Goal: Information Seeking & Learning: Learn about a topic

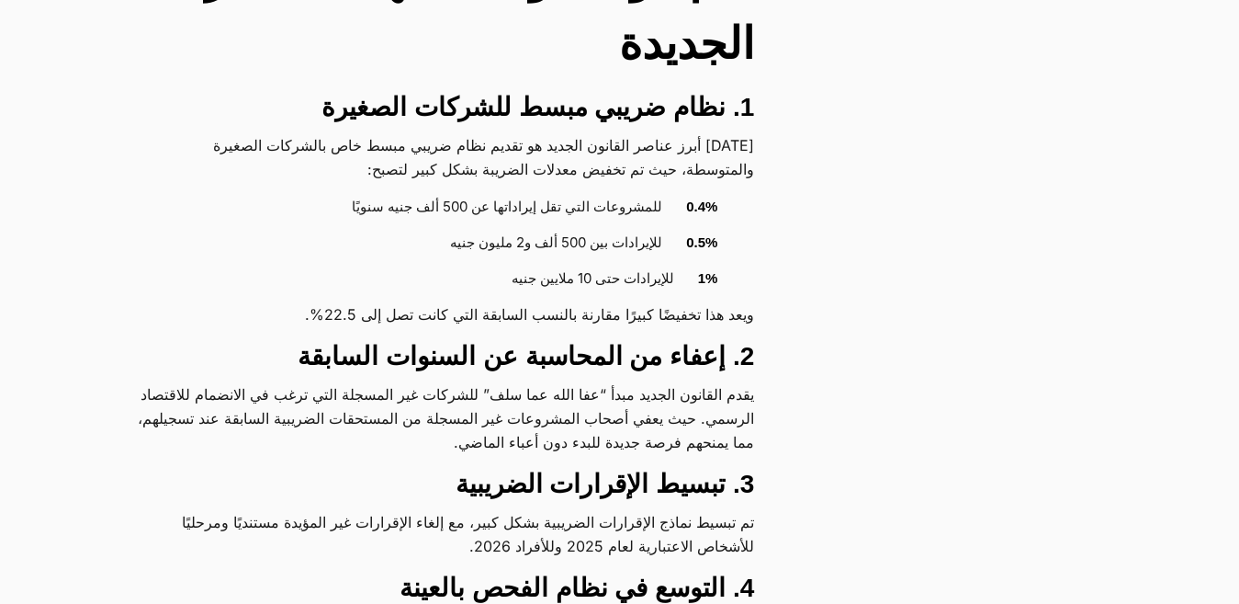
scroll to position [1929, 0]
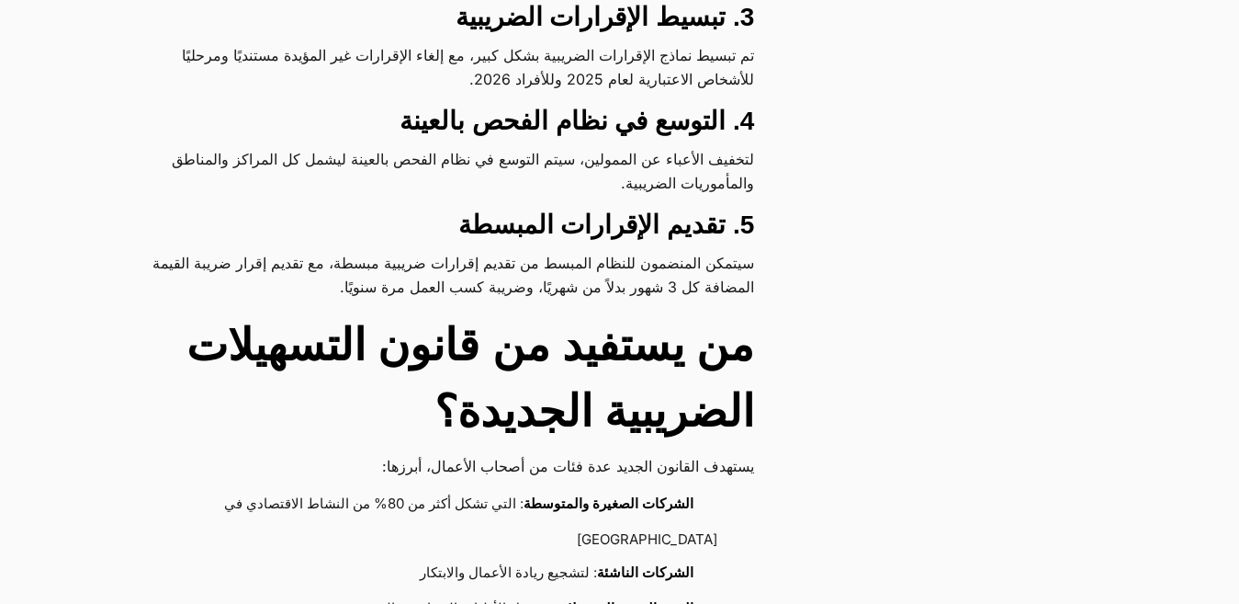
scroll to position [2113, 0]
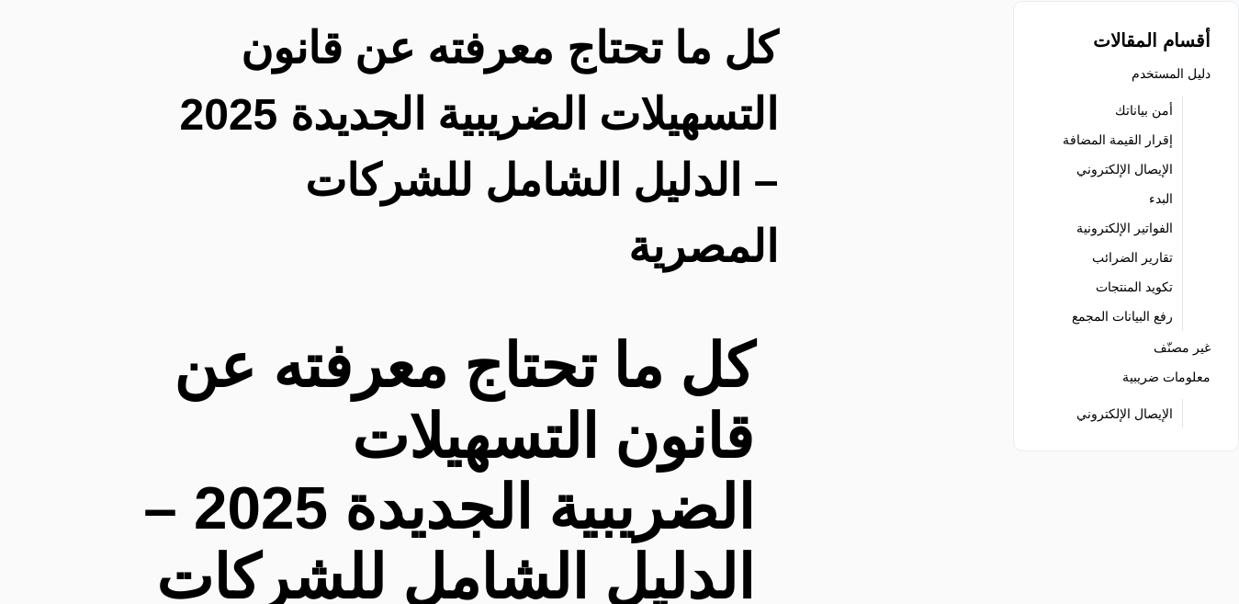
scroll to position [0, 0]
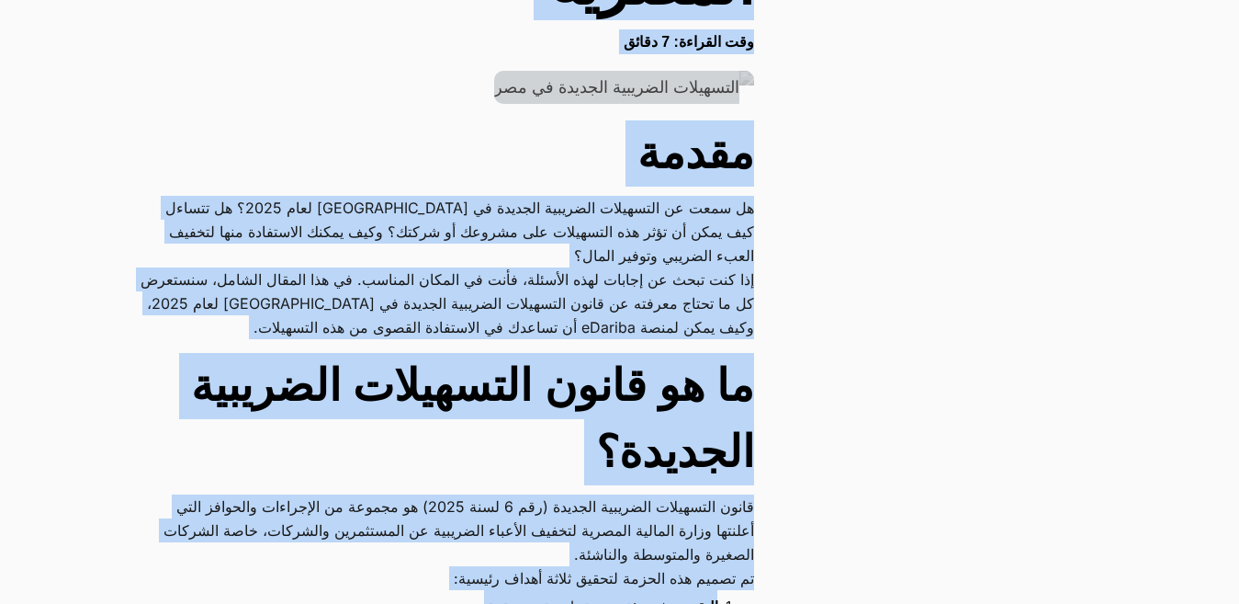
scroll to position [876, 0]
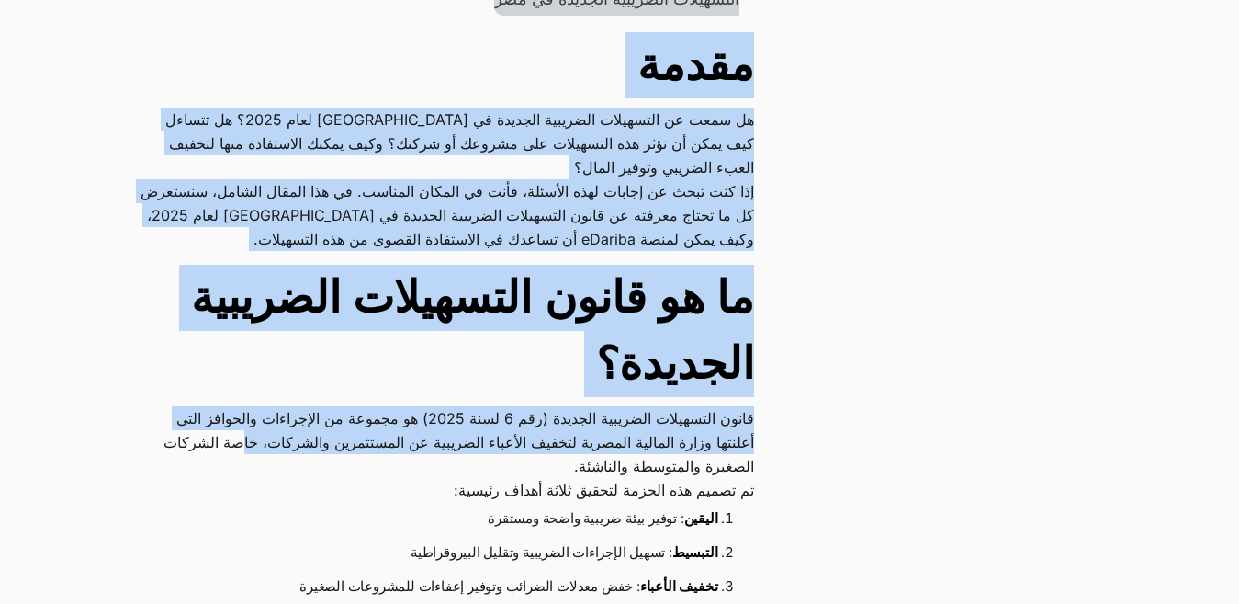
drag, startPoint x: 825, startPoint y: 155, endPoint x: 229, endPoint y: 309, distance: 615.7
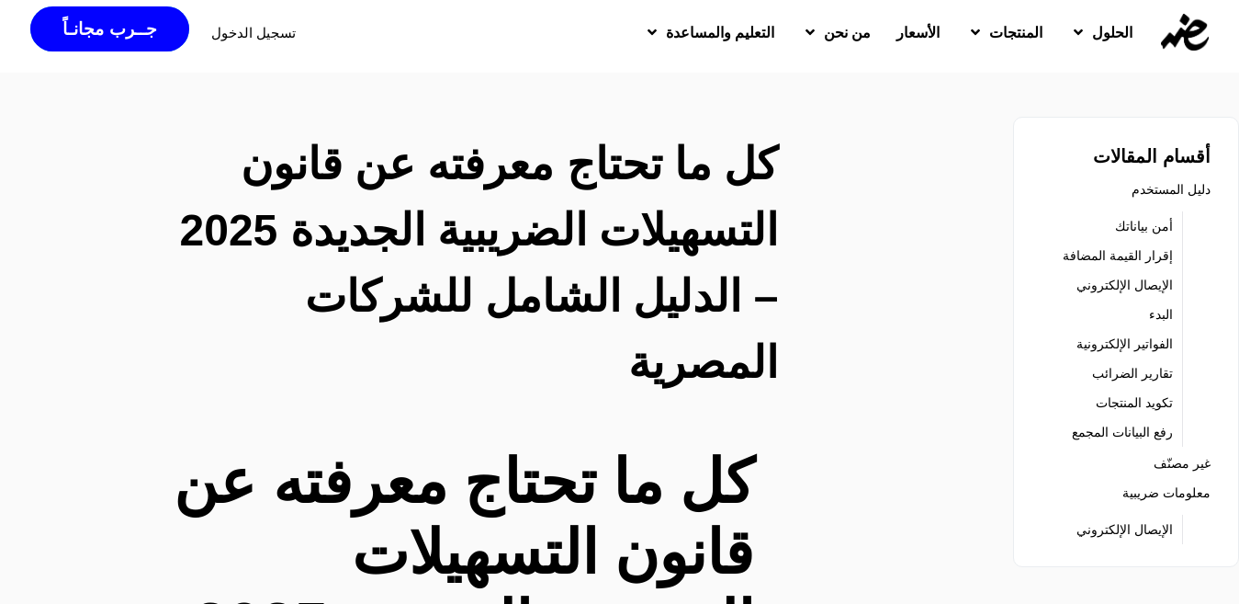
scroll to position [0, 0]
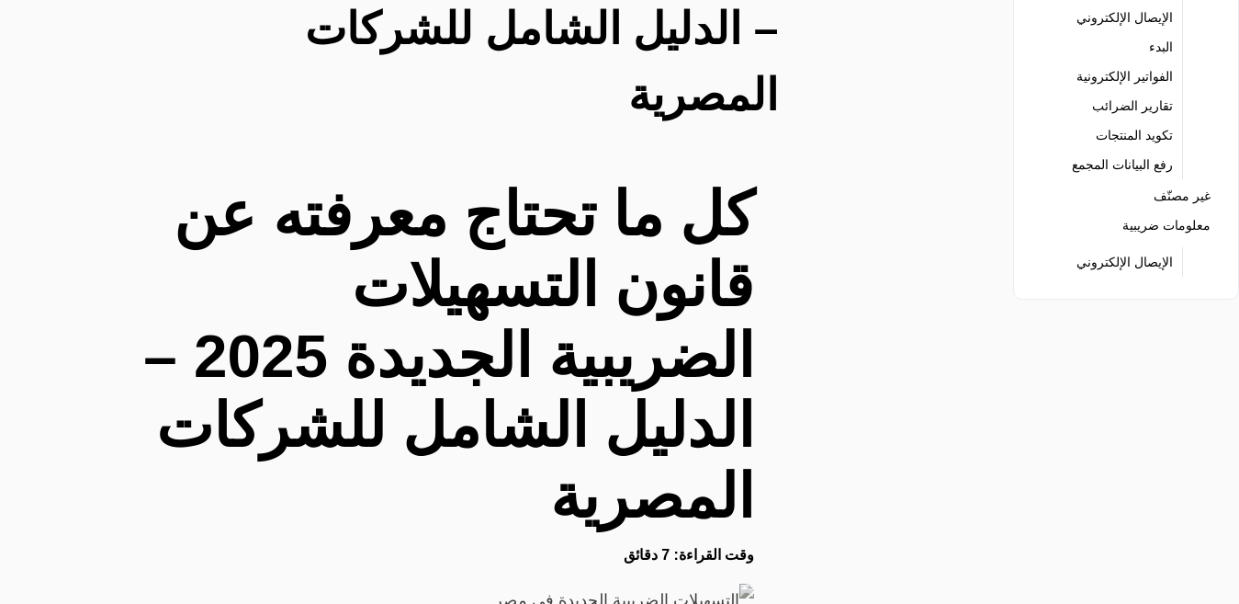
scroll to position [92, 0]
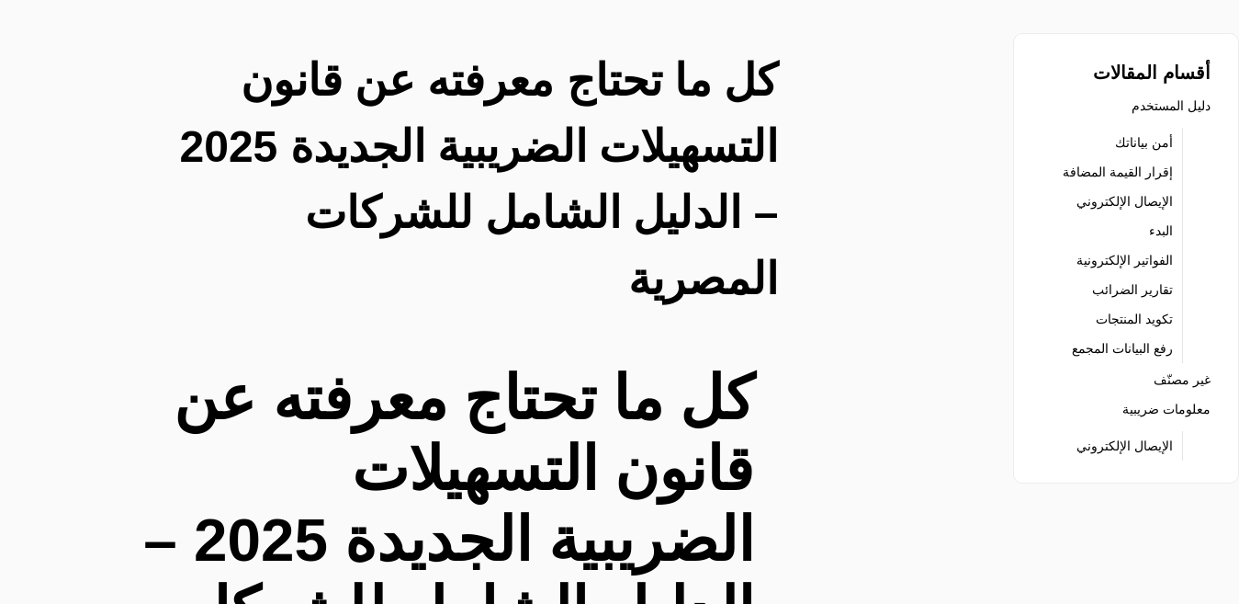
click at [1102, 259] on link "الفواتير الإلكترونية" at bounding box center [1125, 260] width 96 height 26
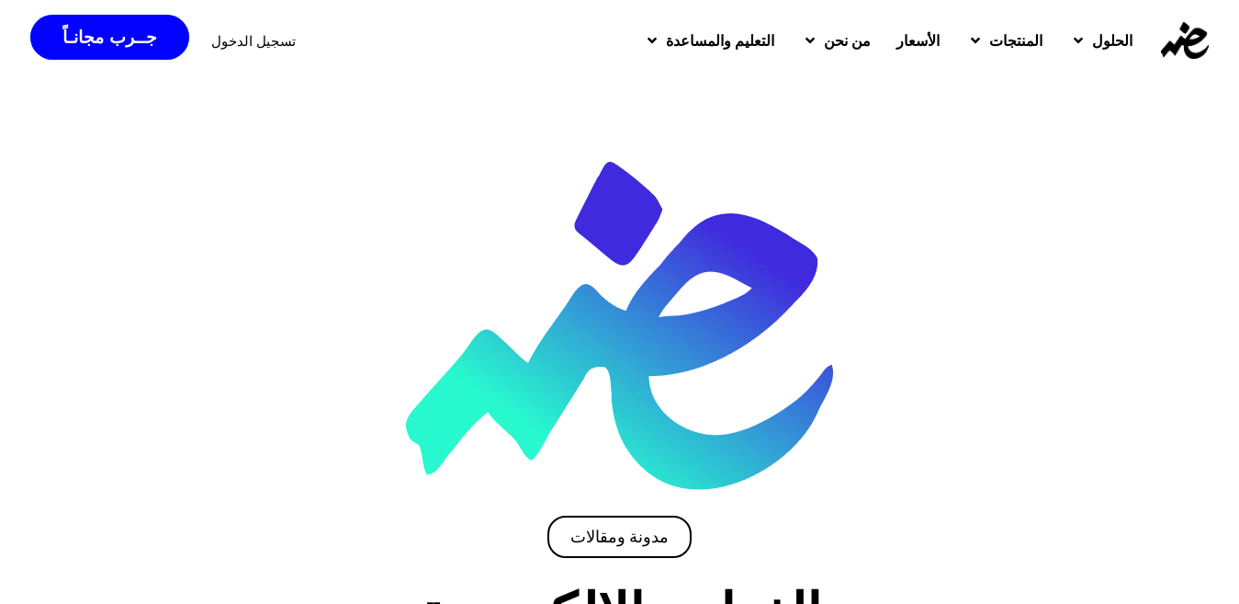
click at [467, 179] on img at bounding box center [619, 326] width 427 height 328
